Goal: Task Accomplishment & Management: Manage account settings

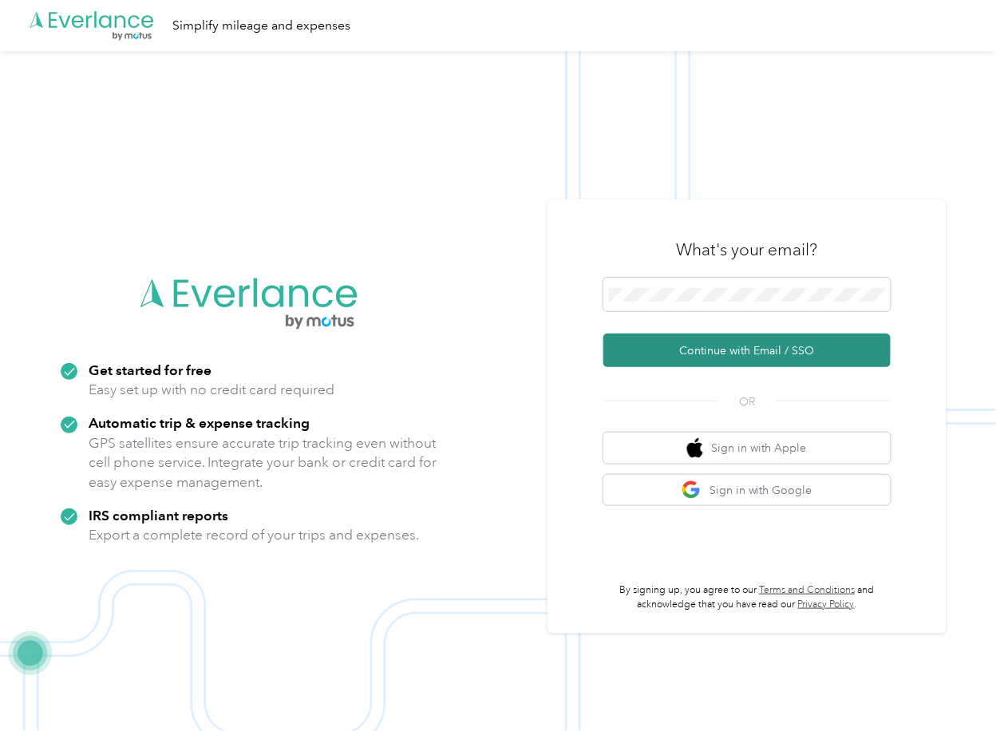
click at [653, 346] on button "Continue with Email / SSO" at bounding box center [746, 351] width 287 height 34
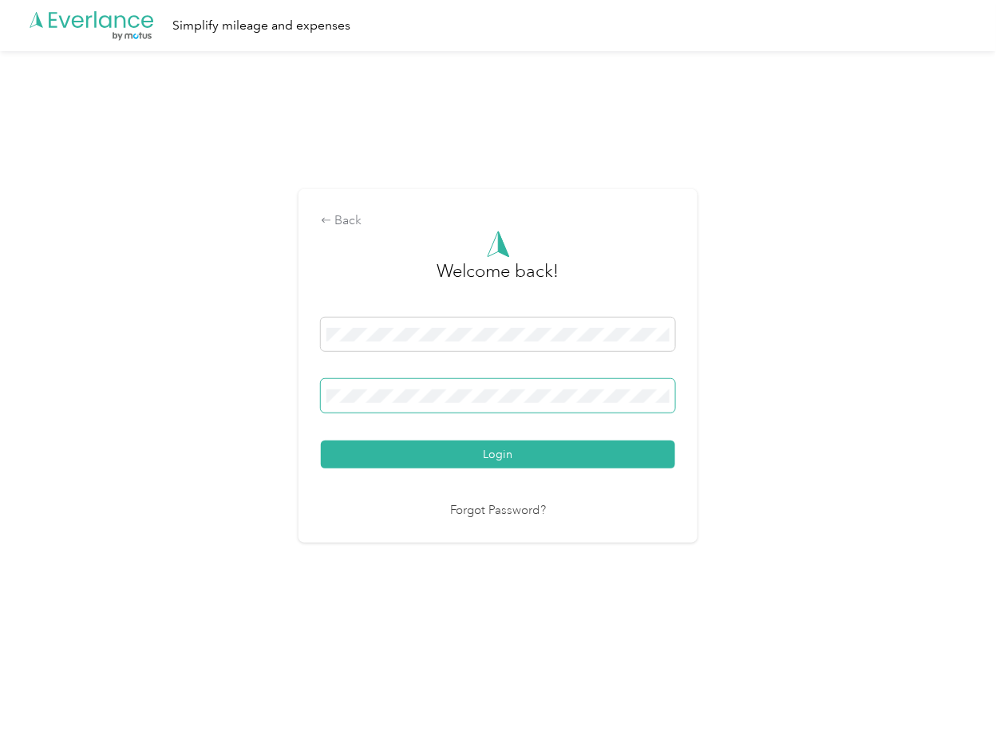
click at [418, 403] on span at bounding box center [498, 396] width 354 height 34
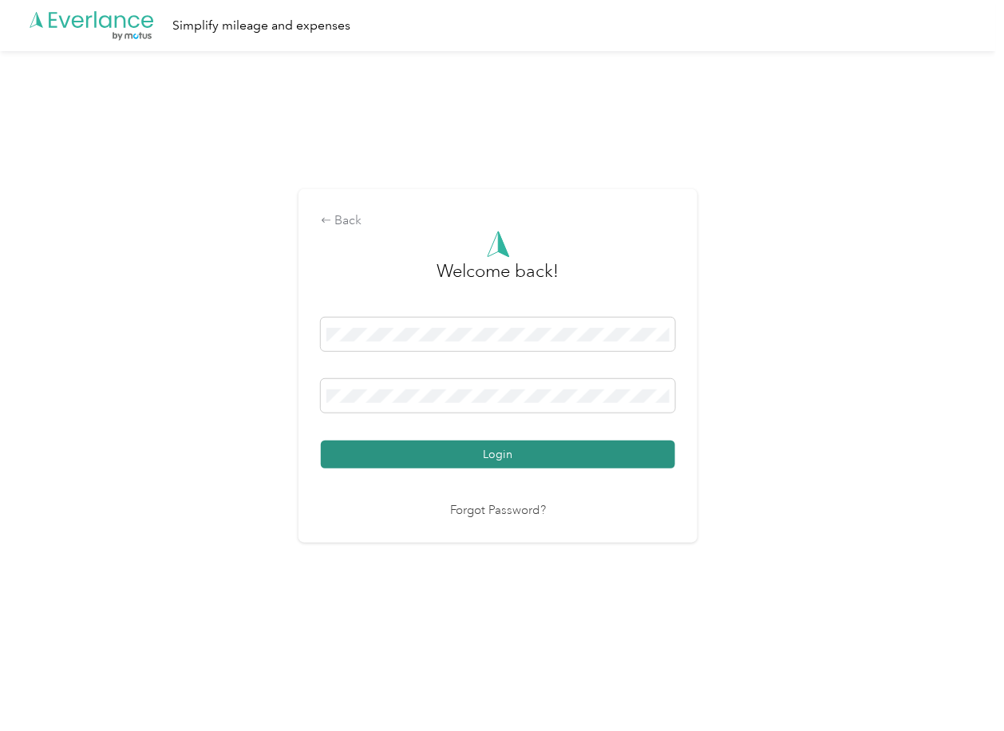
click at [406, 447] on button "Login" at bounding box center [498, 454] width 354 height 28
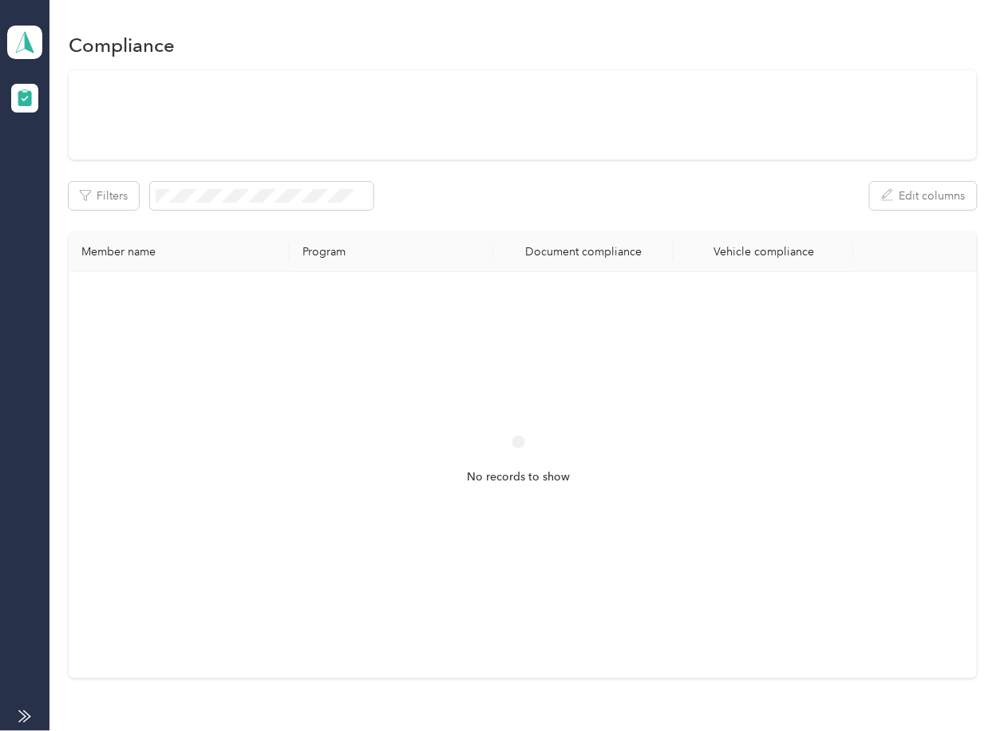
drag, startPoint x: 582, startPoint y: 234, endPoint x: 541, endPoint y: 217, distance: 44.0
click at [582, 234] on div "Filters Edit columns Member name Program Document compliance Vehicle compliance…" at bounding box center [522, 374] width 907 height 608
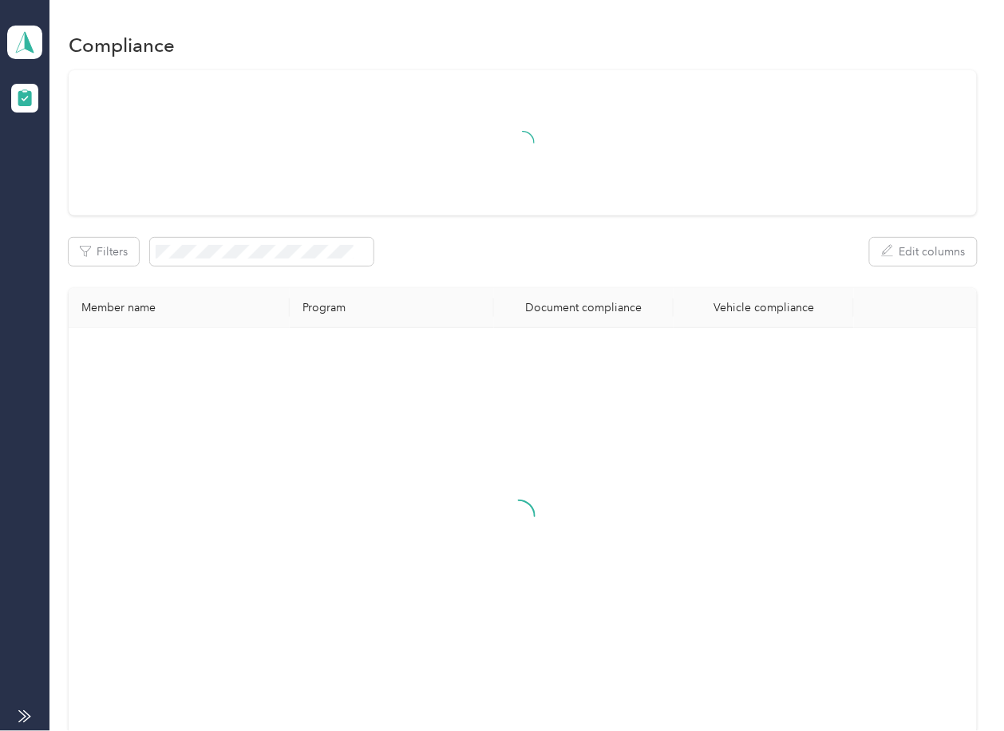
click at [42, 47] on aside "Sundyne Team dashboard" at bounding box center [24, 365] width 49 height 731
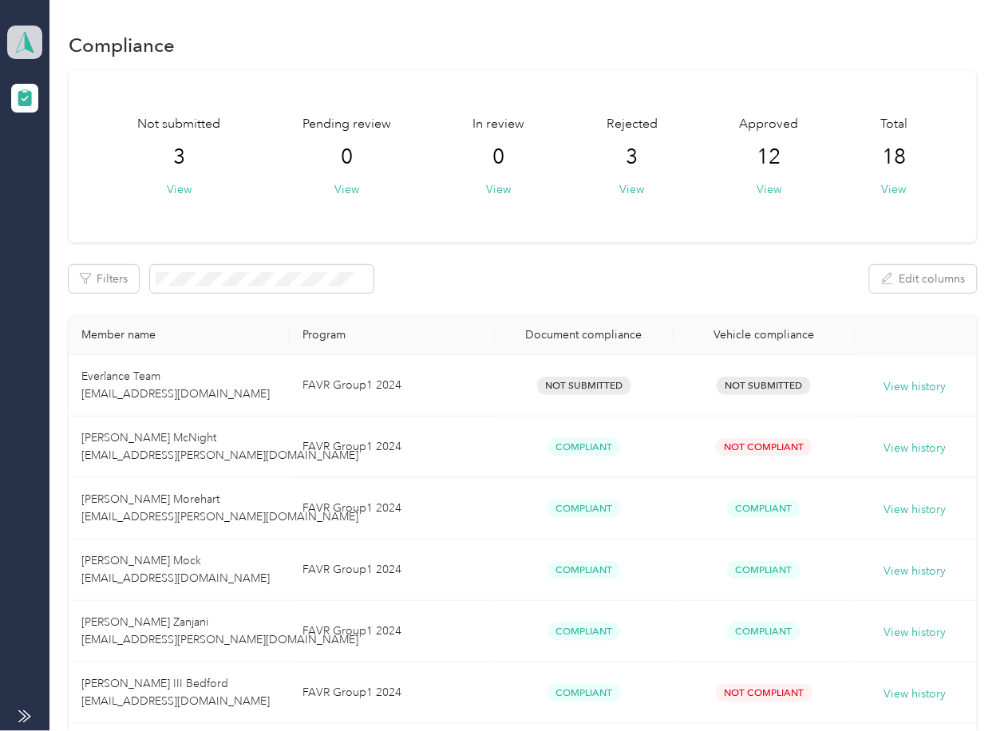
click at [37, 46] on span at bounding box center [24, 43] width 35 height 34
click at [66, 177] on div "Log out" at bounding box center [175, 167] width 314 height 28
